Goal: Task Accomplishment & Management: Use online tool/utility

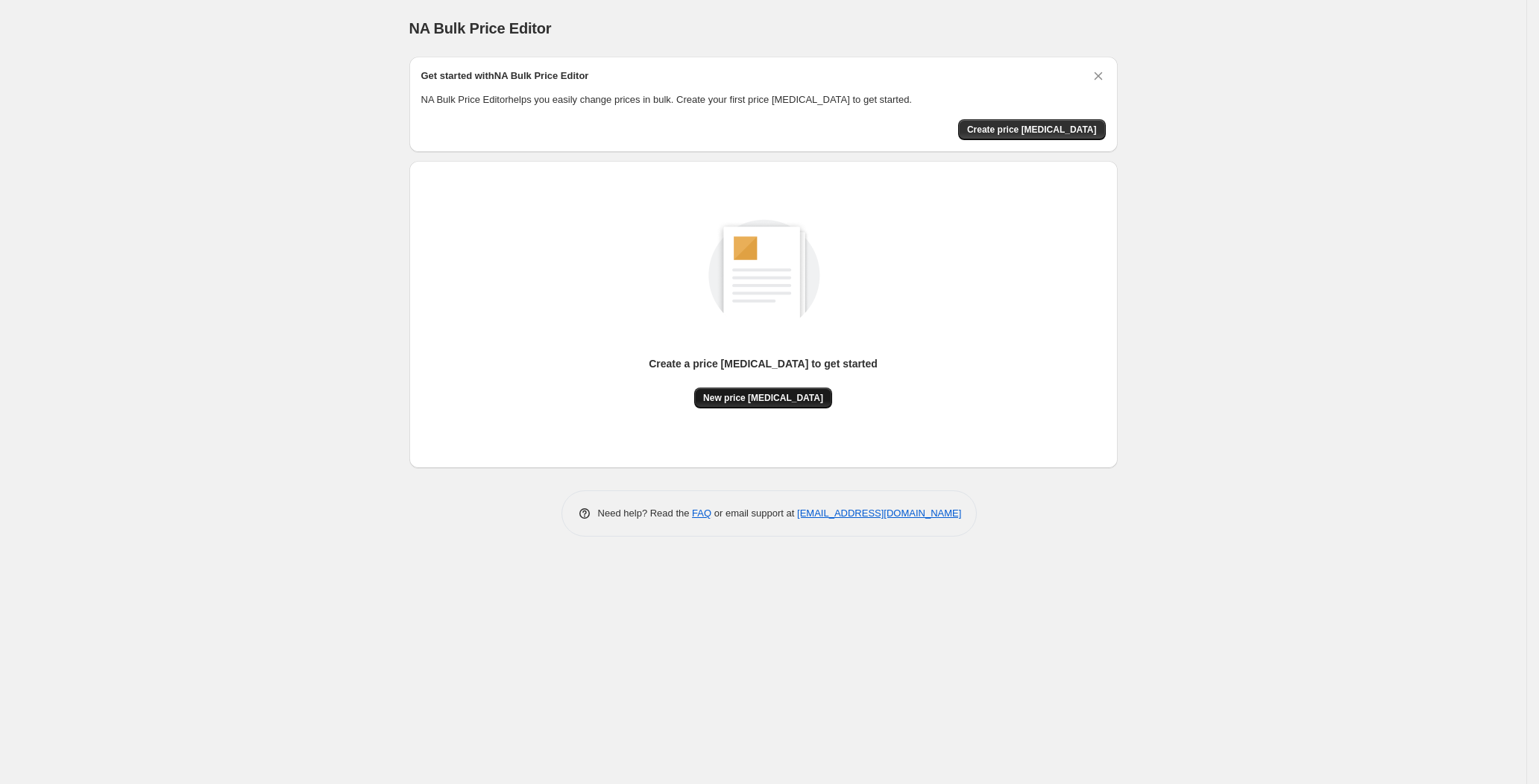
click at [781, 389] on button "New price [MEDICAL_DATA]" at bounding box center [763, 398] width 138 height 20
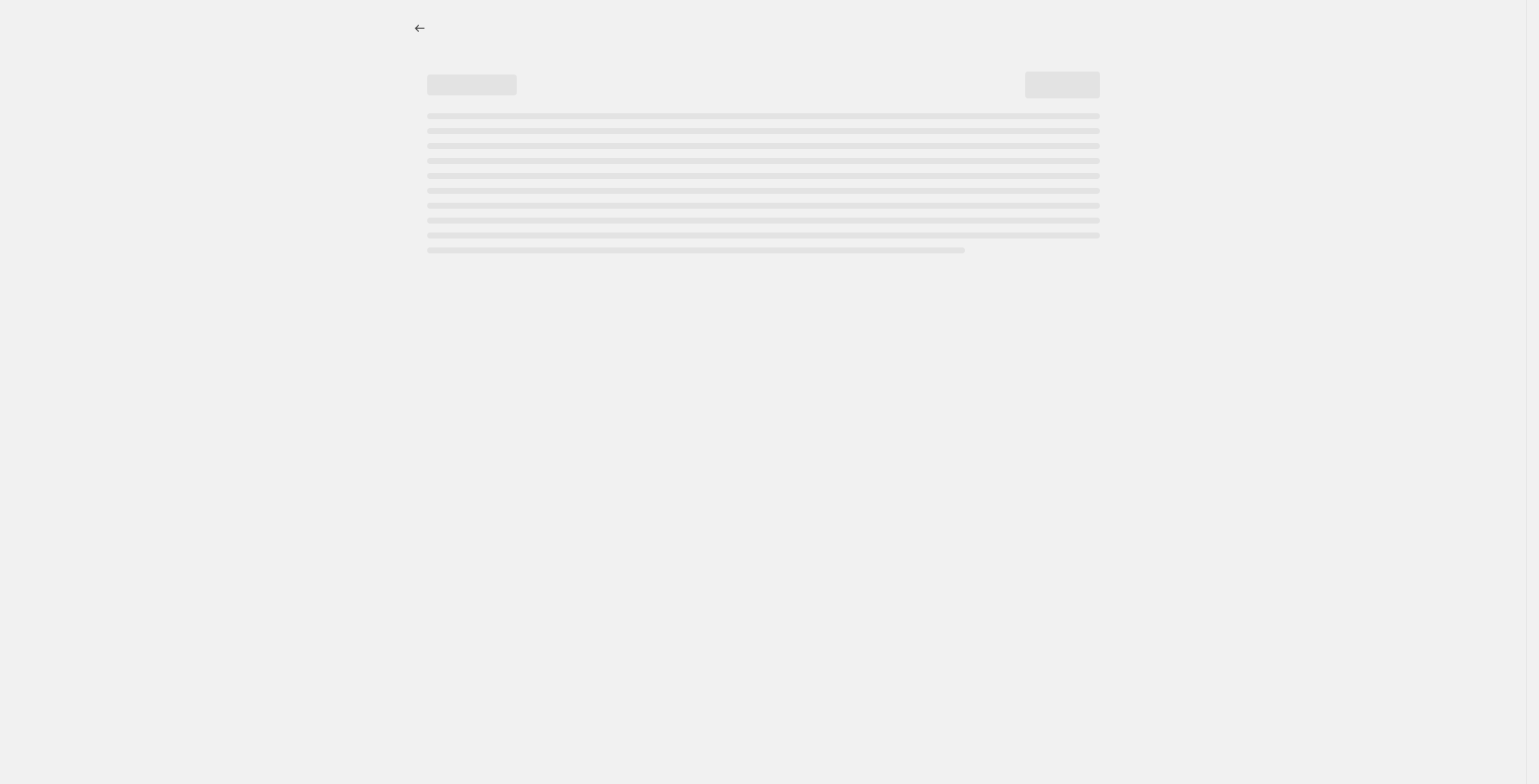
select select "percentage"
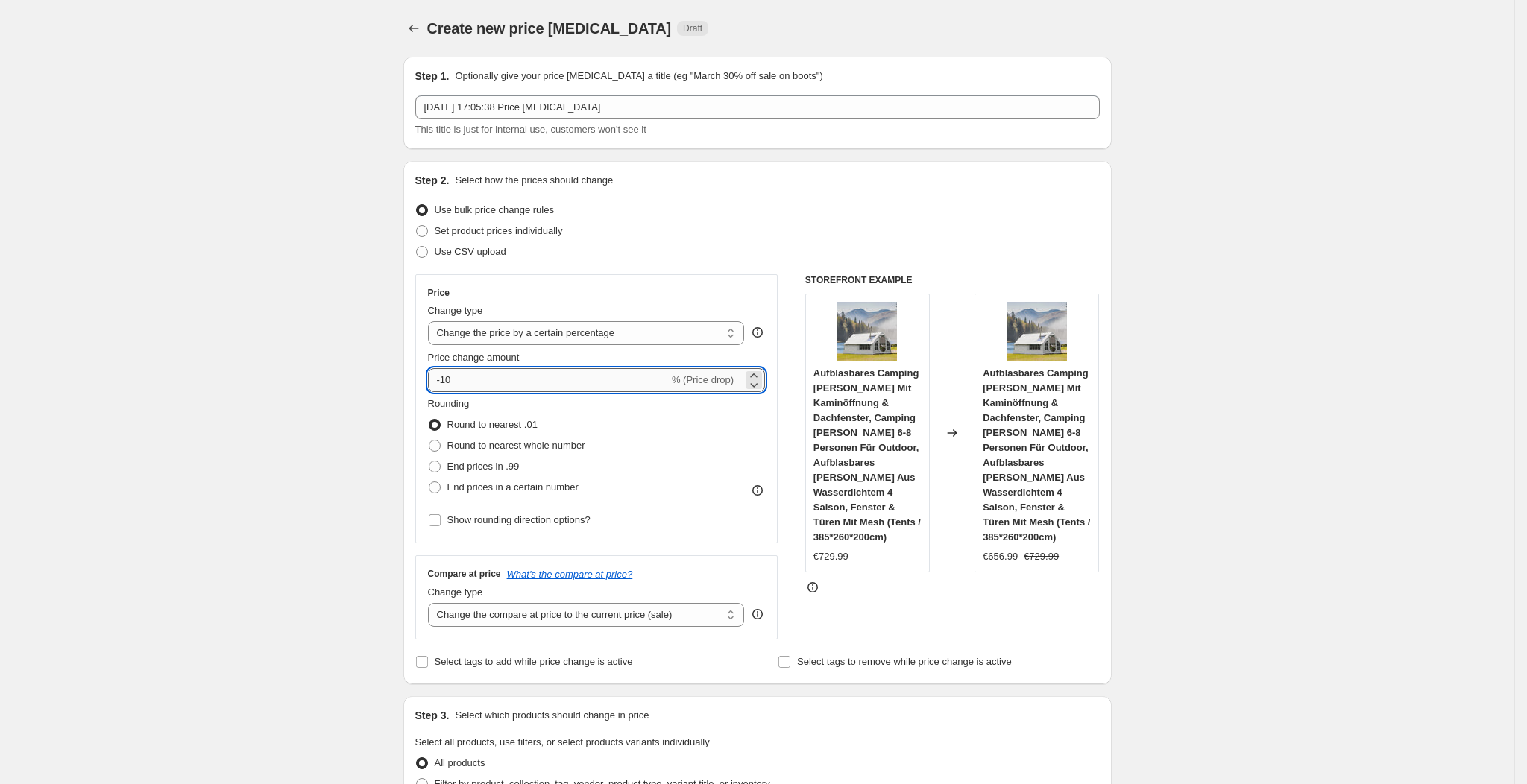
click at [562, 382] on input "-10" at bounding box center [548, 380] width 241 height 24
type input "-1"
type input "-30"
drag, startPoint x: 562, startPoint y: 382, endPoint x: 694, endPoint y: 293, distance: 159.2
click at [694, 293] on div "Price" at bounding box center [597, 293] width 338 height 12
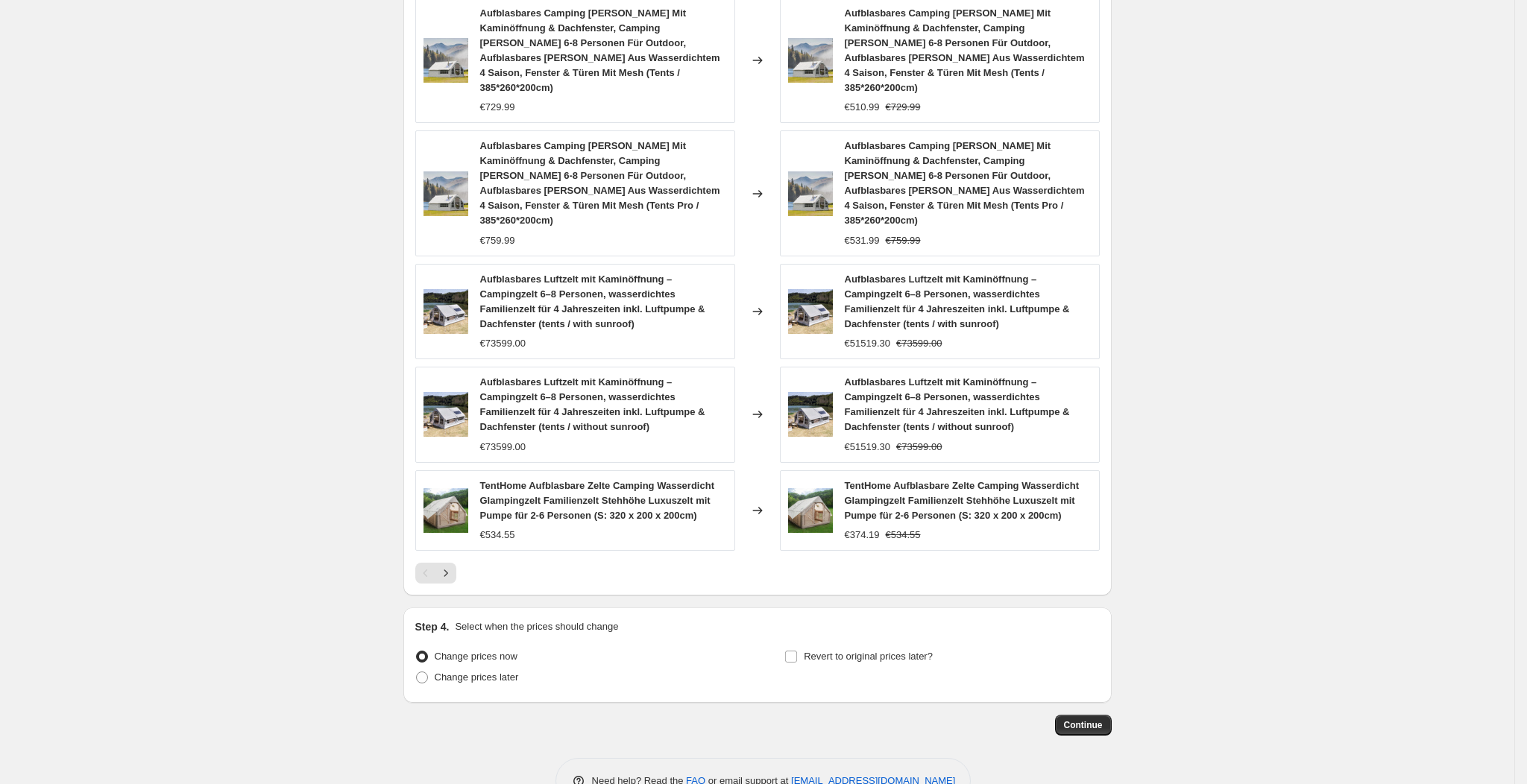
scroll to position [882, 0]
click at [1086, 714] on button "Continue" at bounding box center [1084, 724] width 56 height 20
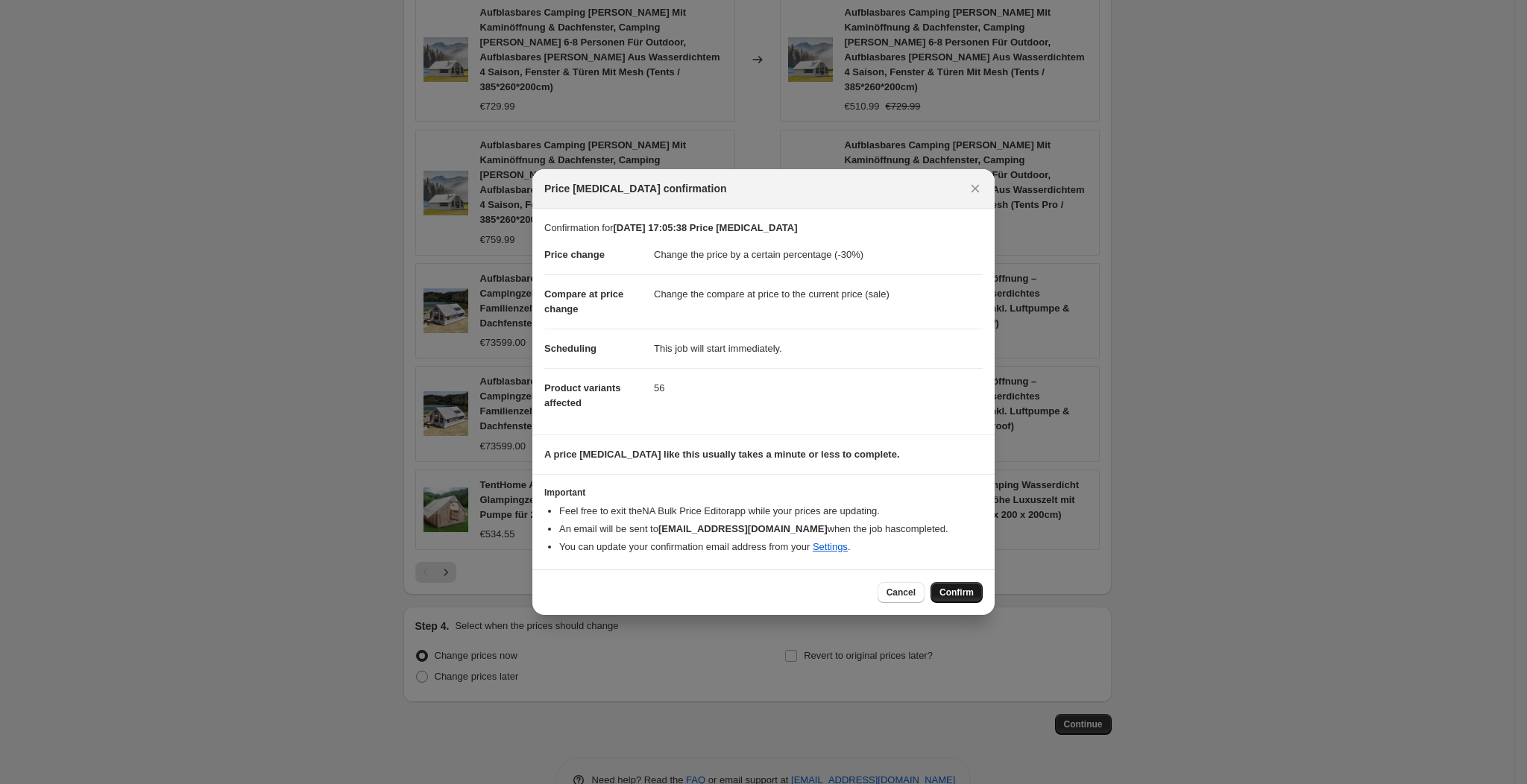
click at [946, 582] on button "Confirm" at bounding box center [957, 592] width 52 height 20
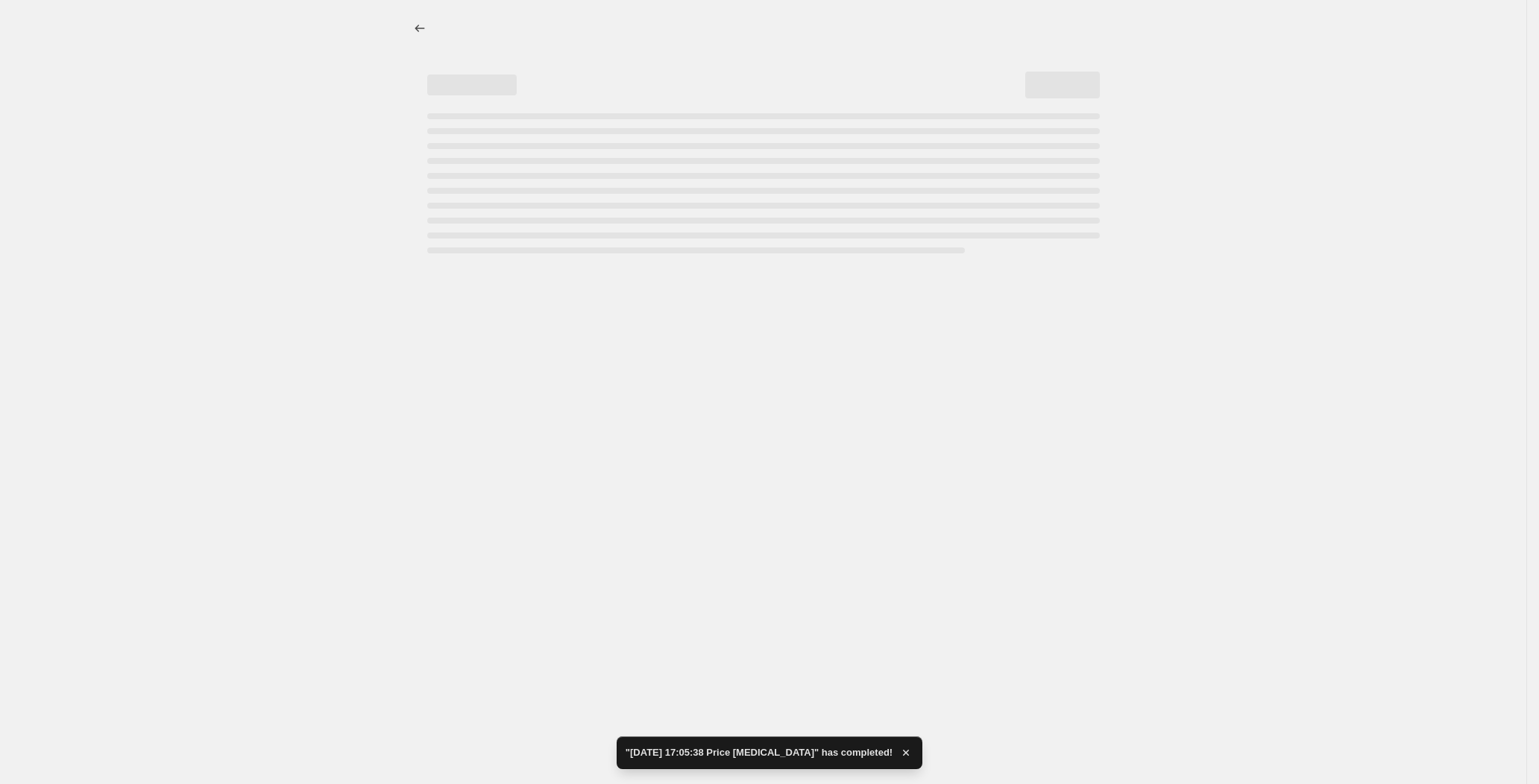
select select "percentage"
